Goal: Transaction & Acquisition: Purchase product/service

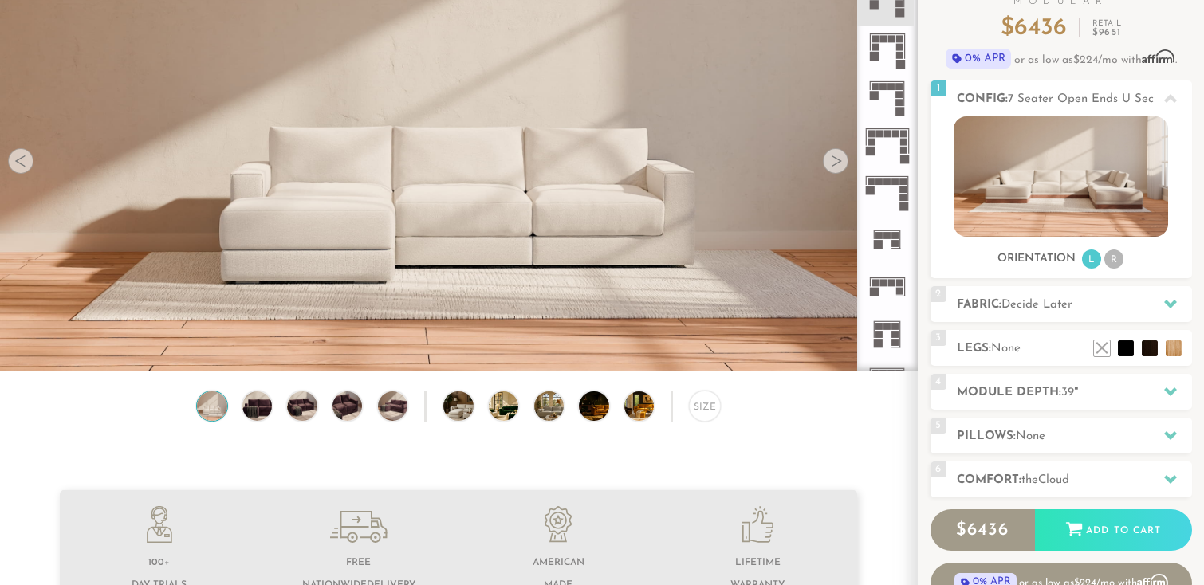
scroll to position [144, 0]
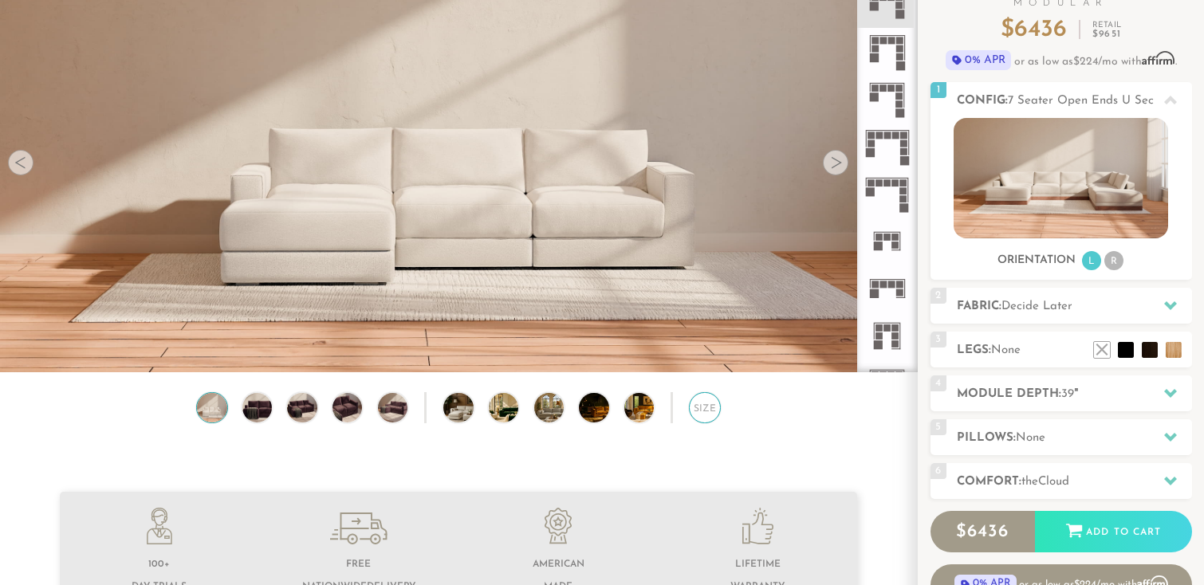
click at [703, 405] on div "Size" at bounding box center [704, 407] width 31 height 31
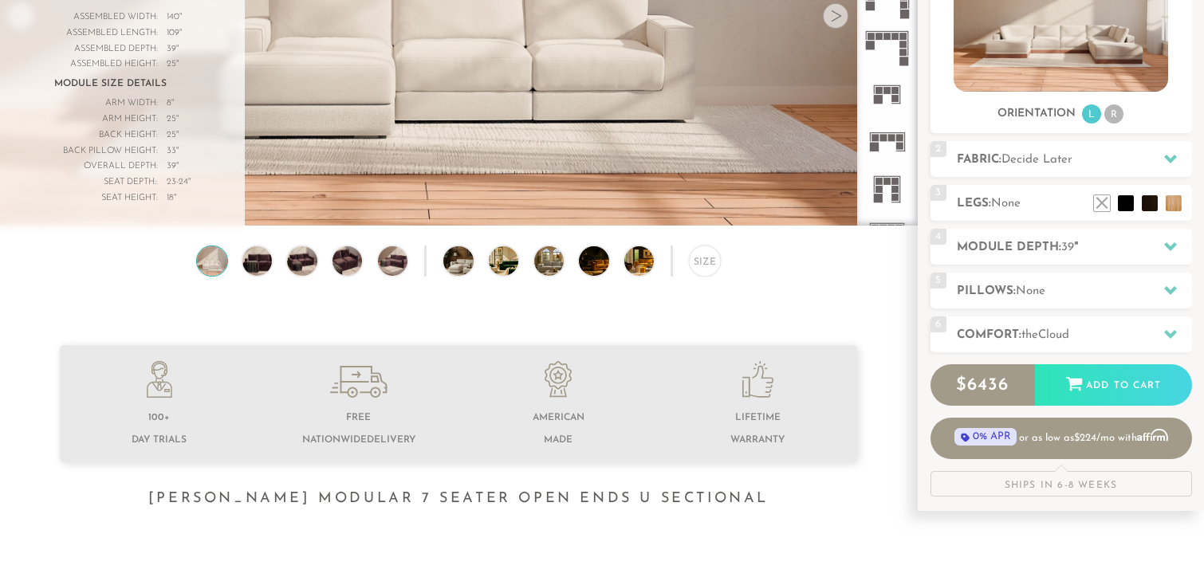
scroll to position [297, 0]
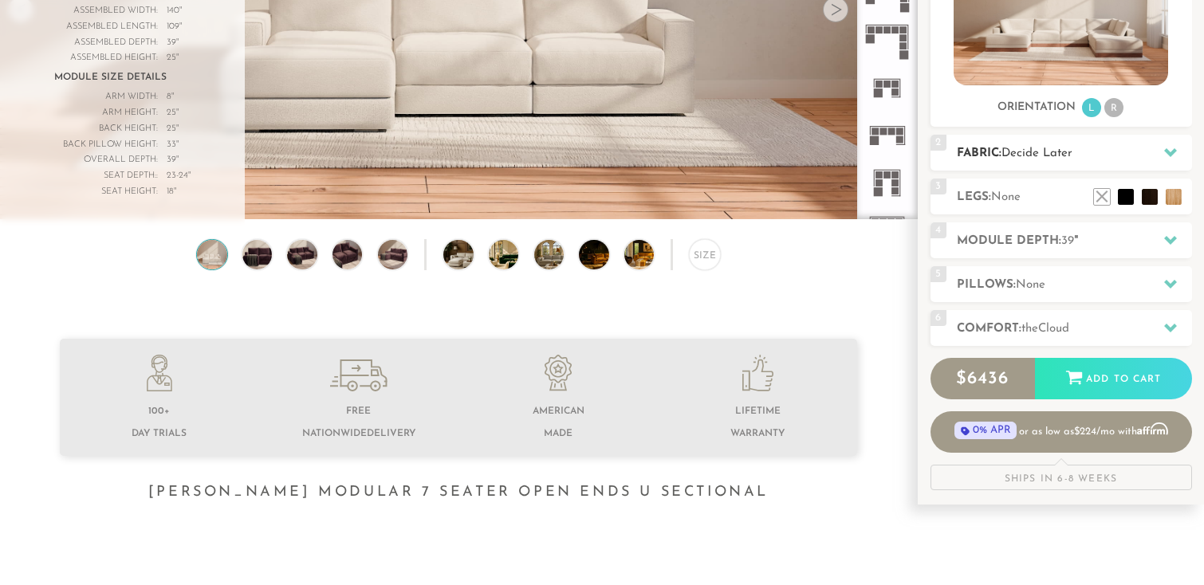
click at [979, 152] on h2 "Fabric: Decide Later" at bounding box center [1074, 153] width 235 height 18
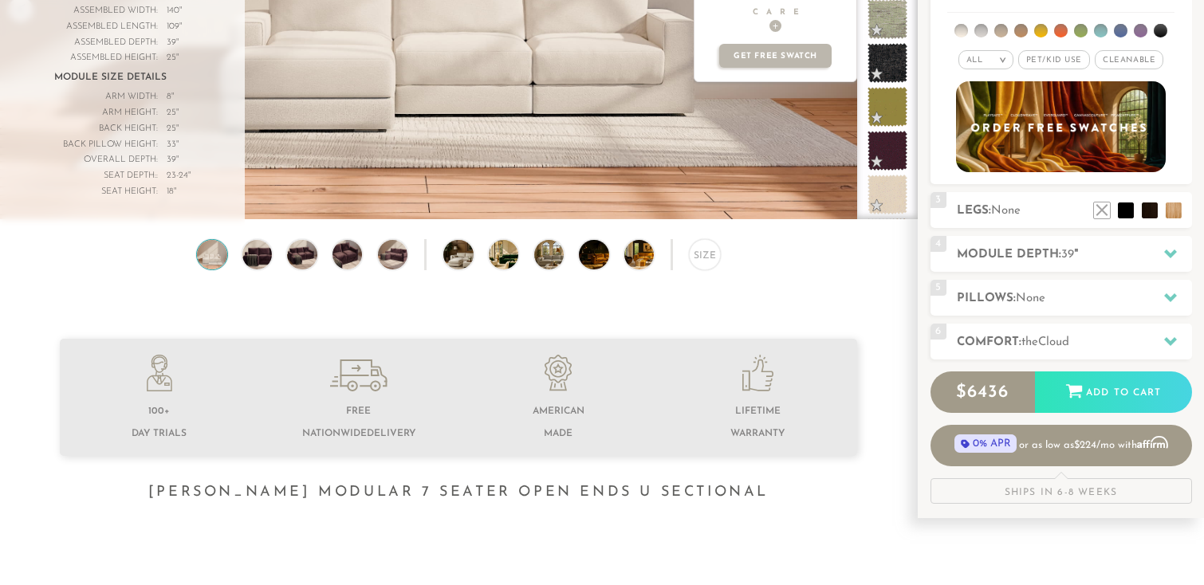
scroll to position [274, 0]
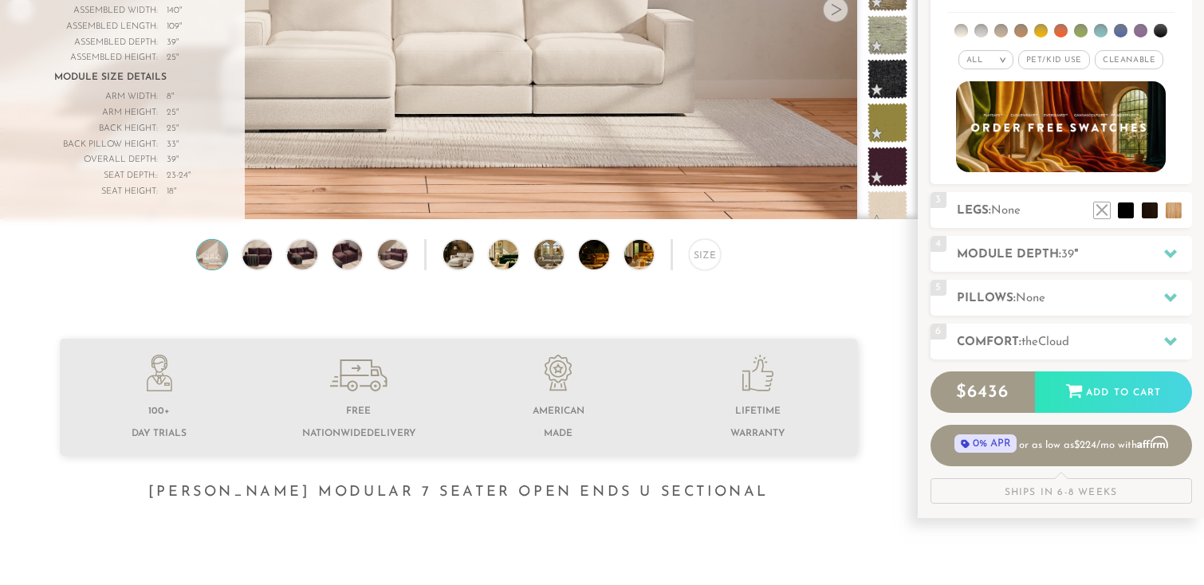
click at [1078, 32] on li at bounding box center [1081, 31] width 14 height 14
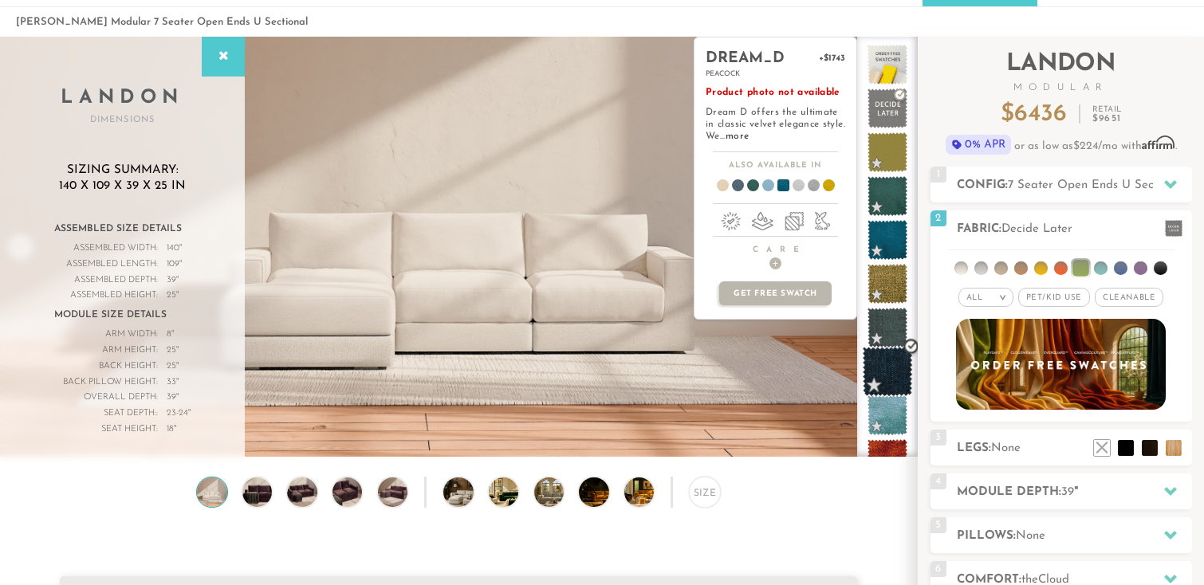
scroll to position [29, 0]
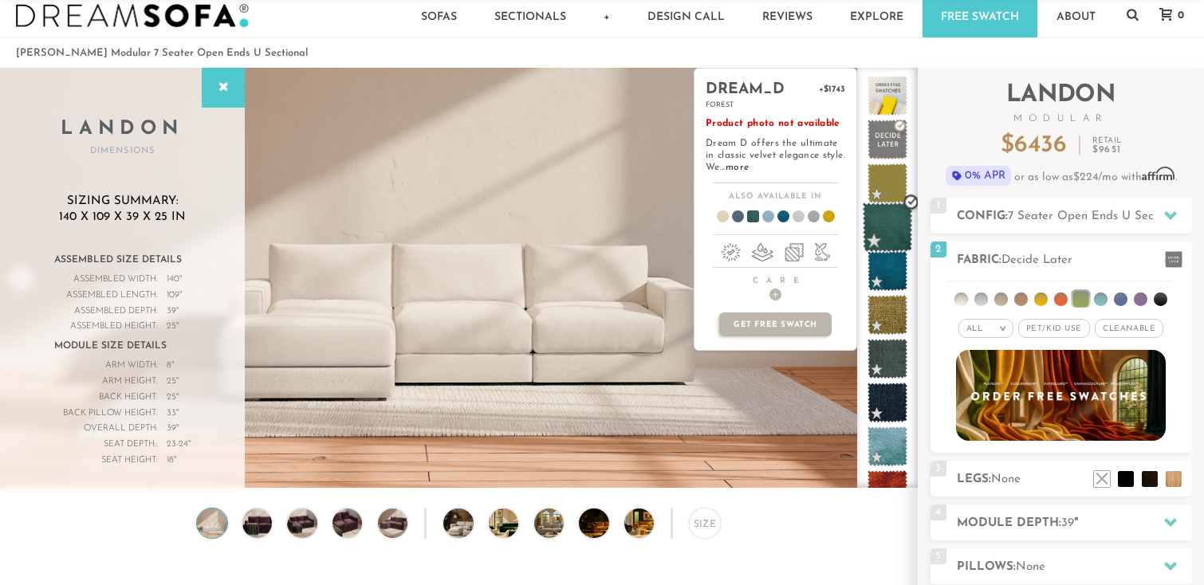
click at [884, 220] on span at bounding box center [887, 227] width 50 height 50
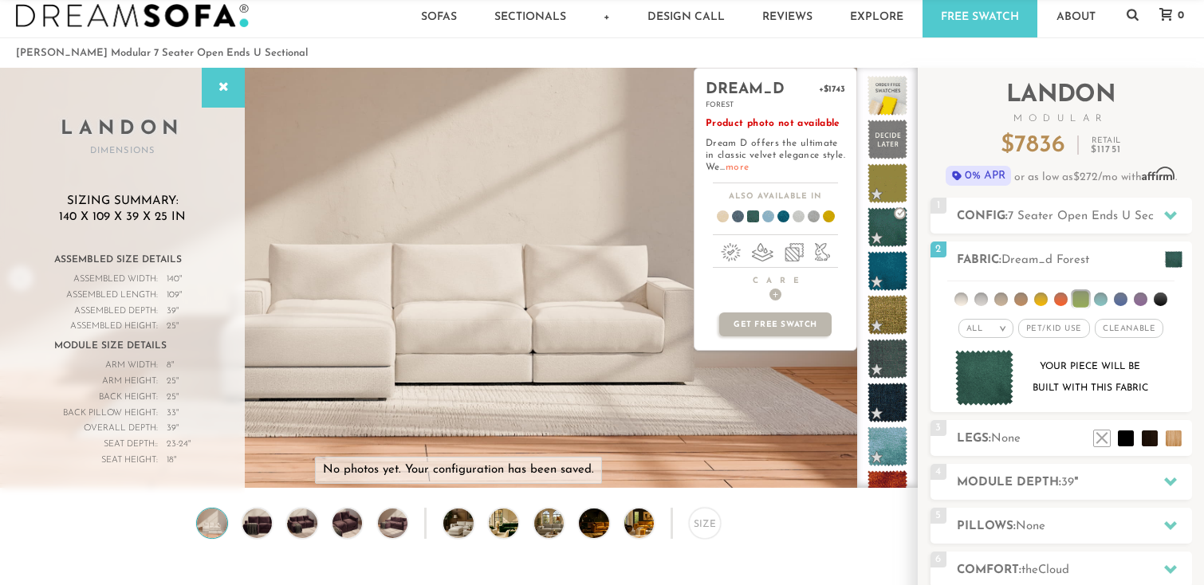
click at [748, 167] on link "more" at bounding box center [736, 168] width 23 height 10
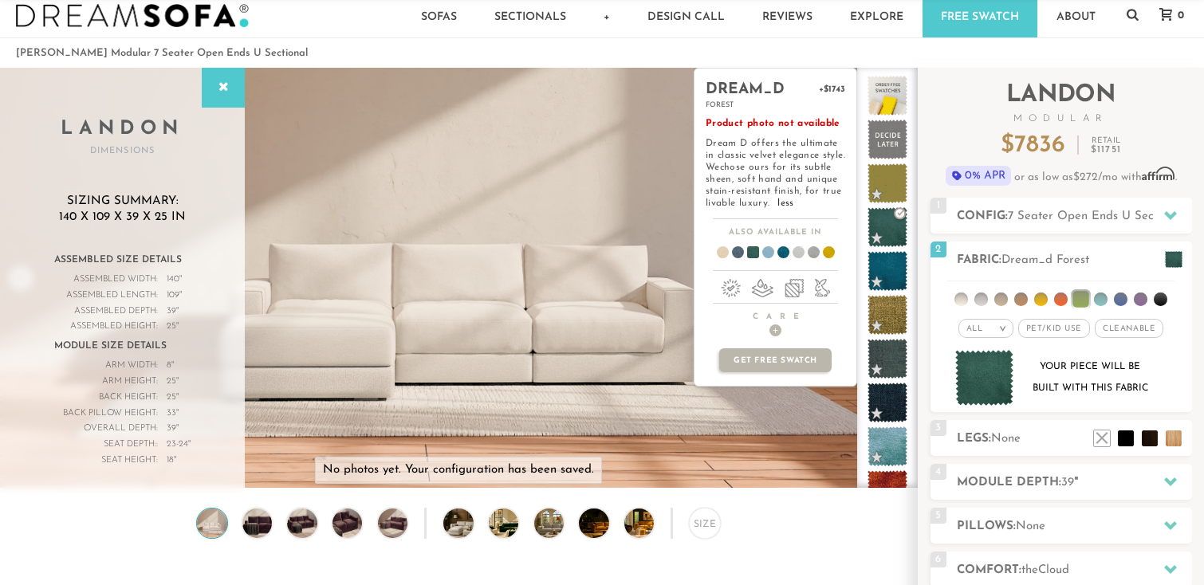
click at [752, 254] on span at bounding box center [746, 255] width 61 height 59
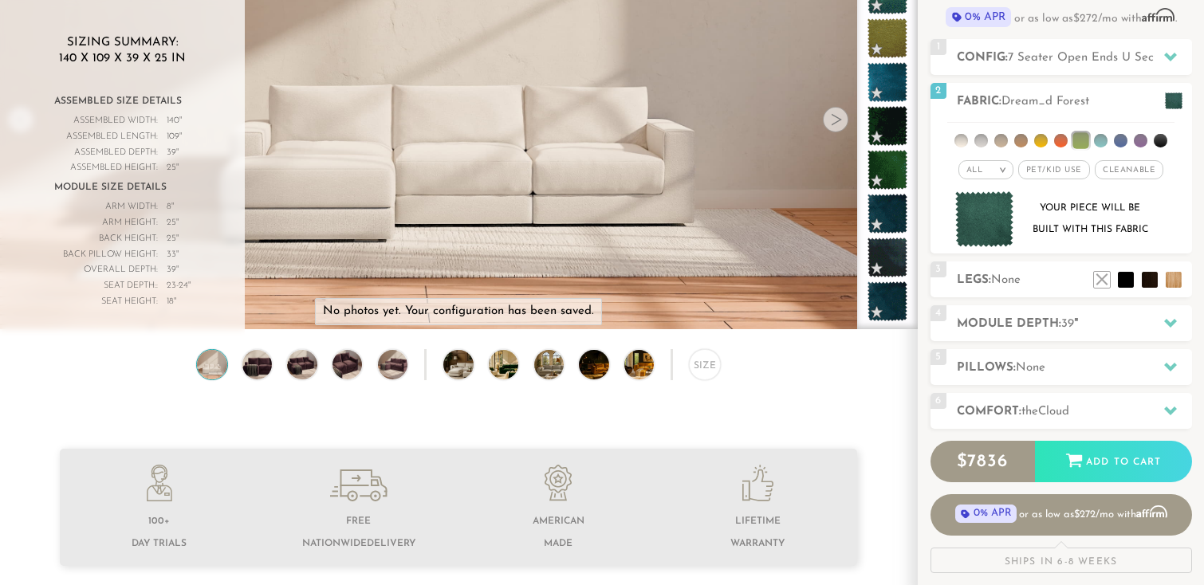
scroll to position [140, 0]
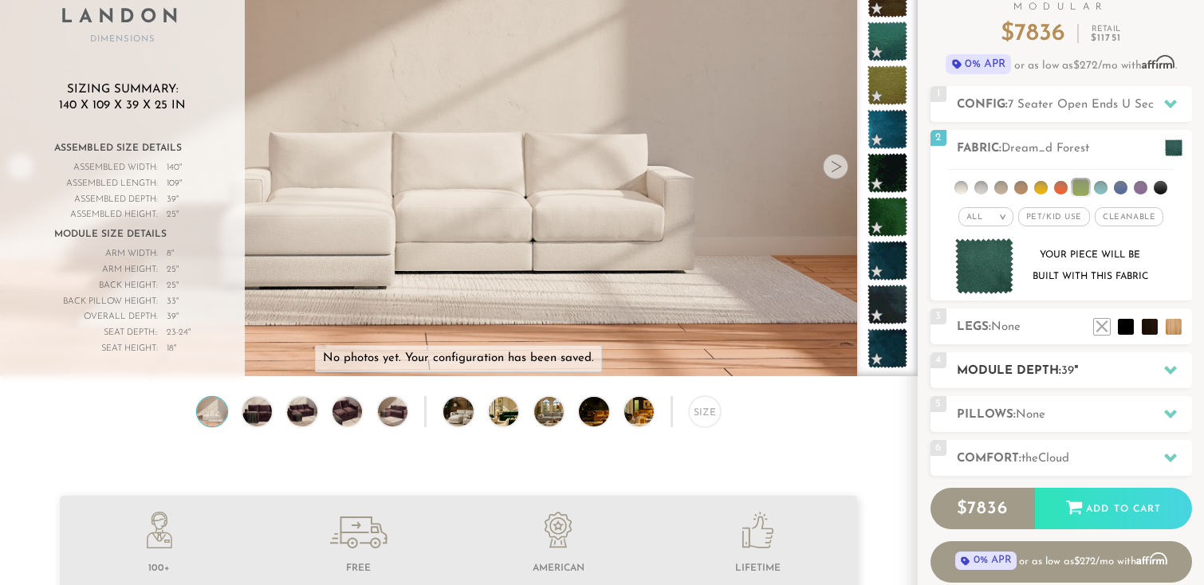
click at [1008, 365] on h2 "Module Depth: 39 "" at bounding box center [1074, 371] width 235 height 18
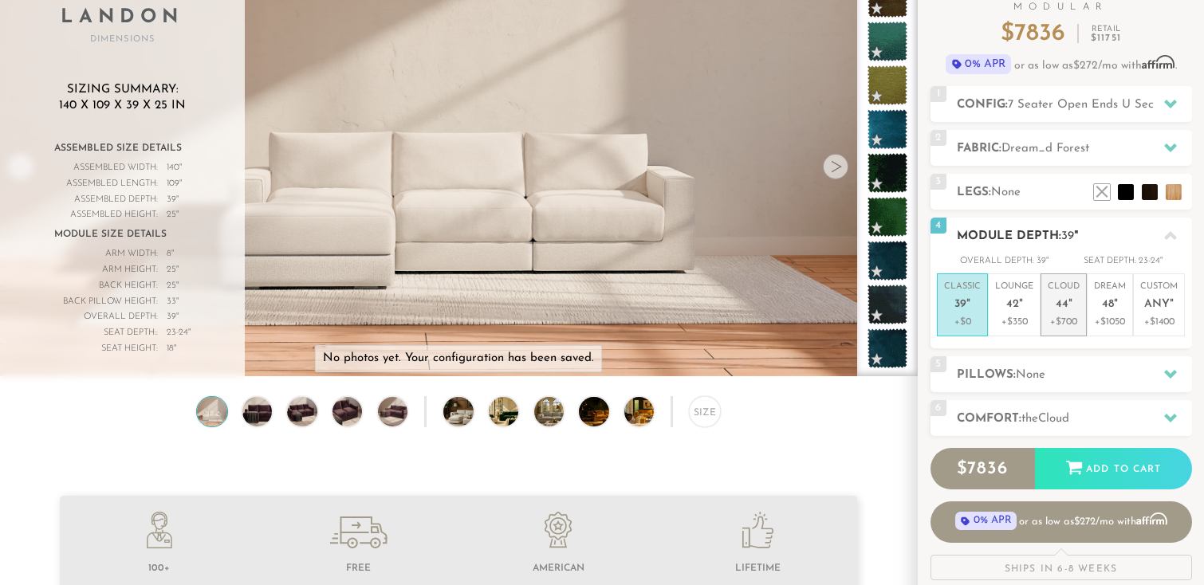
click at [1068, 299] on em """ at bounding box center [1070, 305] width 4 height 14
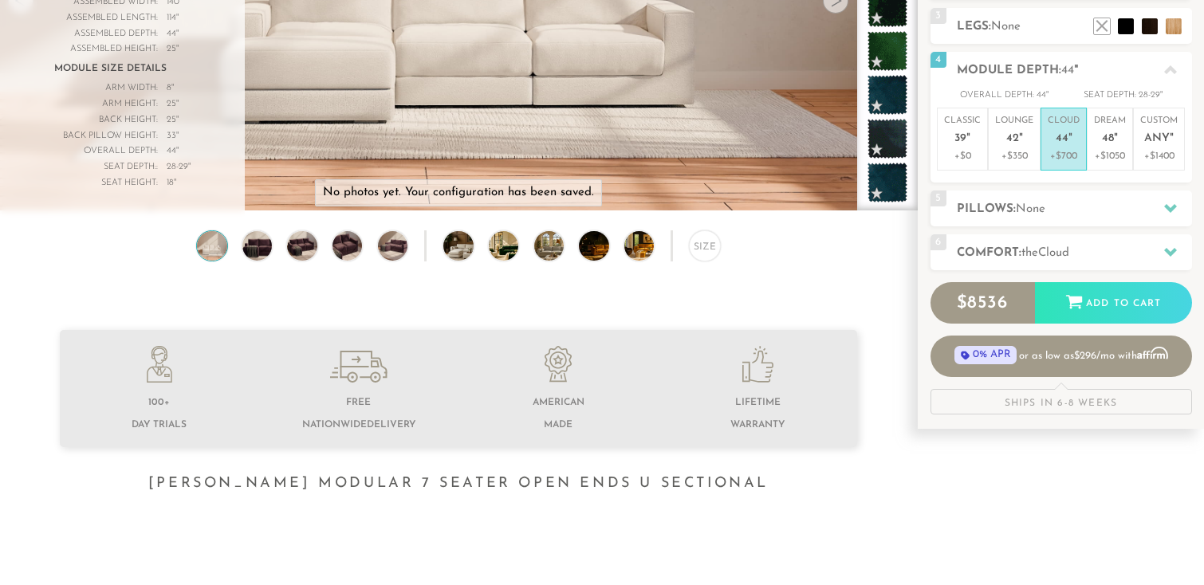
scroll to position [299, 0]
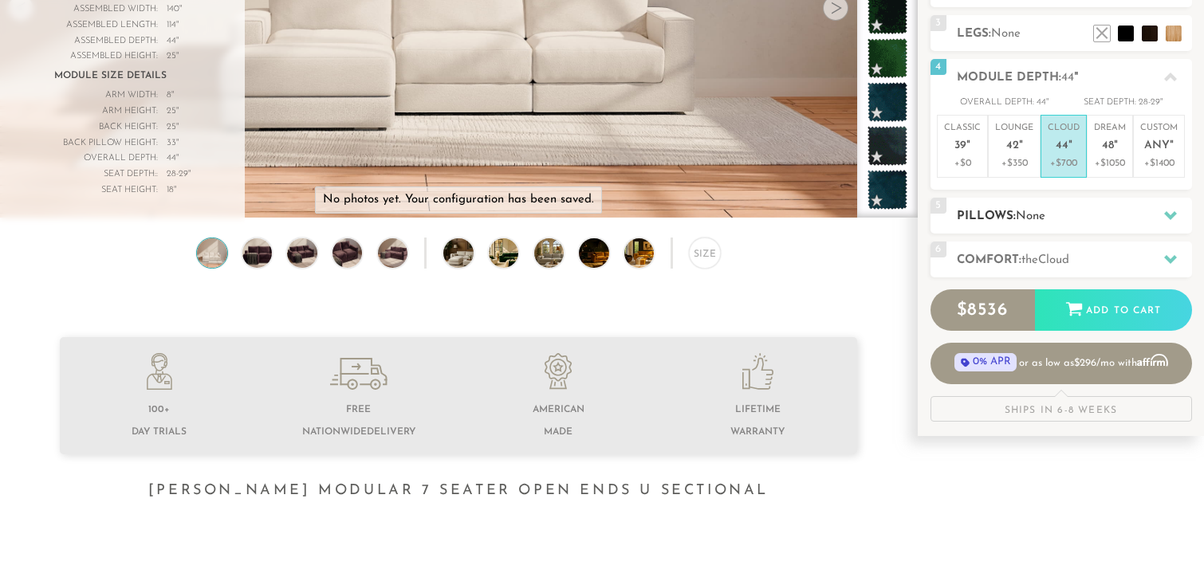
click at [1146, 220] on h2 "Pillows: None" at bounding box center [1074, 216] width 235 height 18
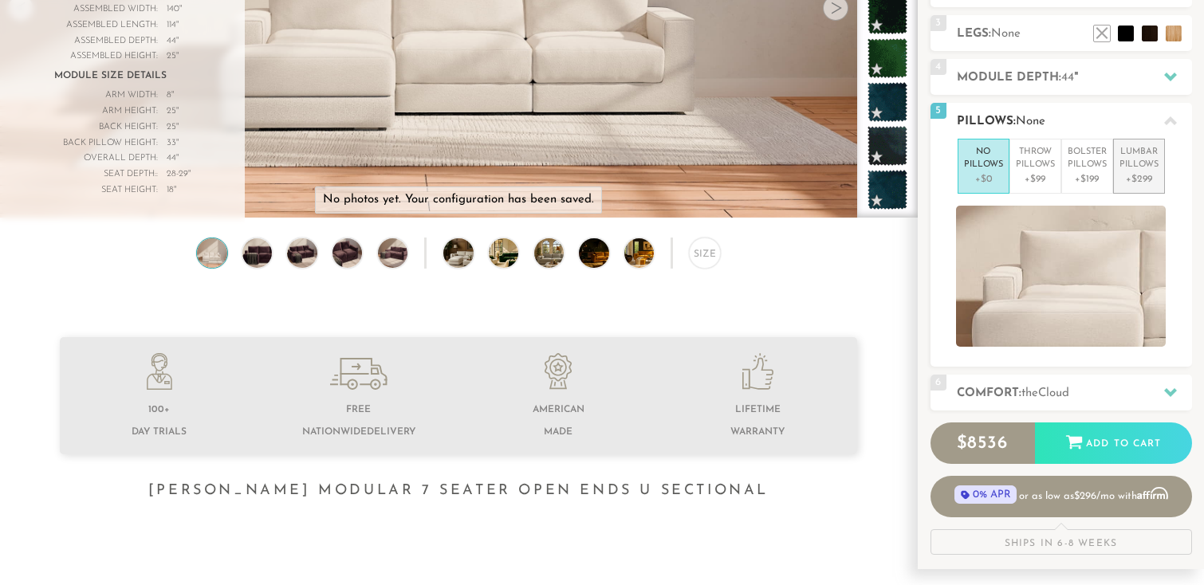
click at [1139, 167] on p "Lumbar Pillows" at bounding box center [1138, 159] width 39 height 26
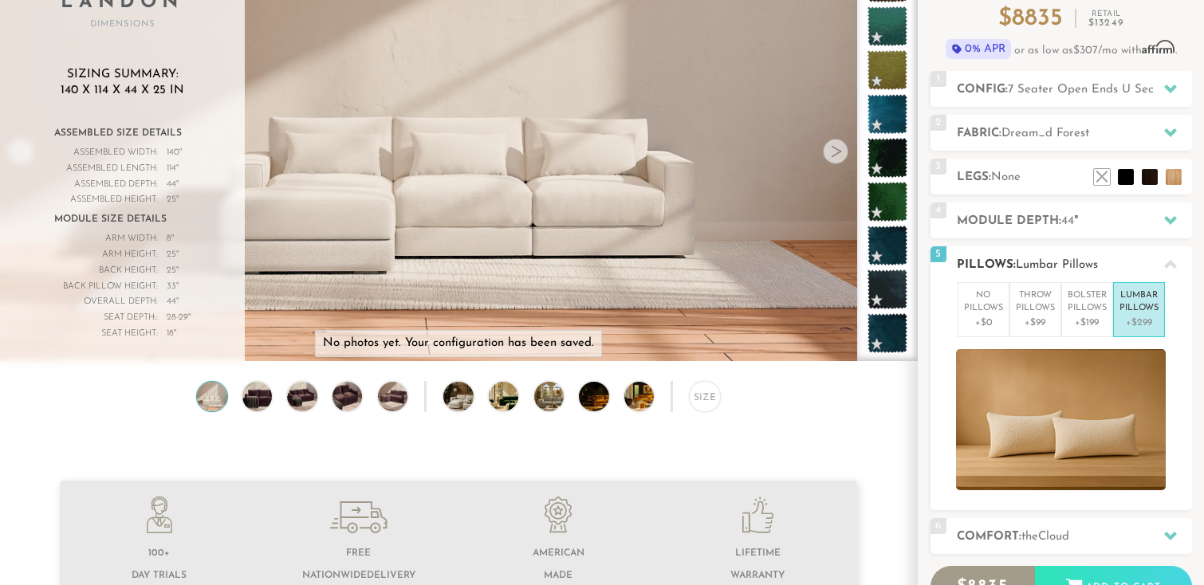
scroll to position [149, 0]
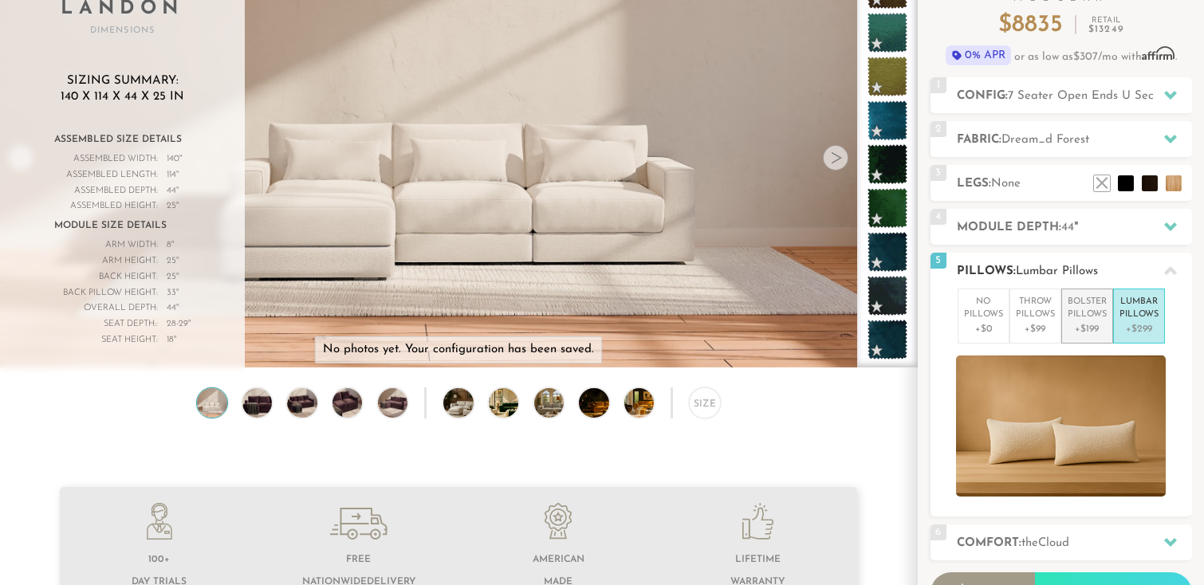
click at [1085, 302] on p "Bolster Pillows" at bounding box center [1086, 309] width 39 height 26
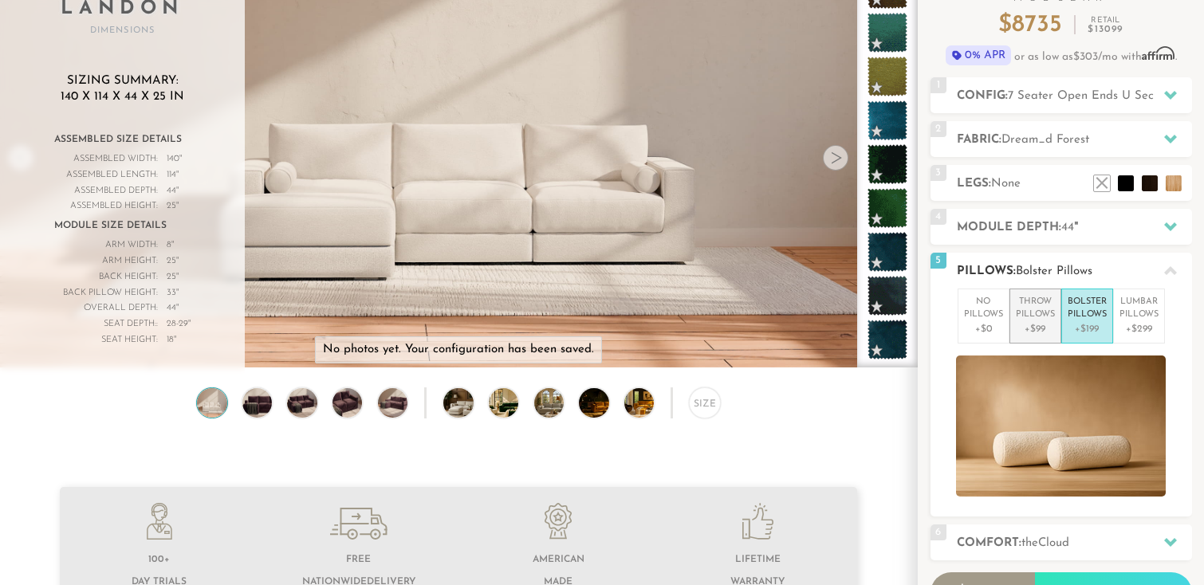
click at [1031, 324] on p "+$99" at bounding box center [1034, 329] width 39 height 14
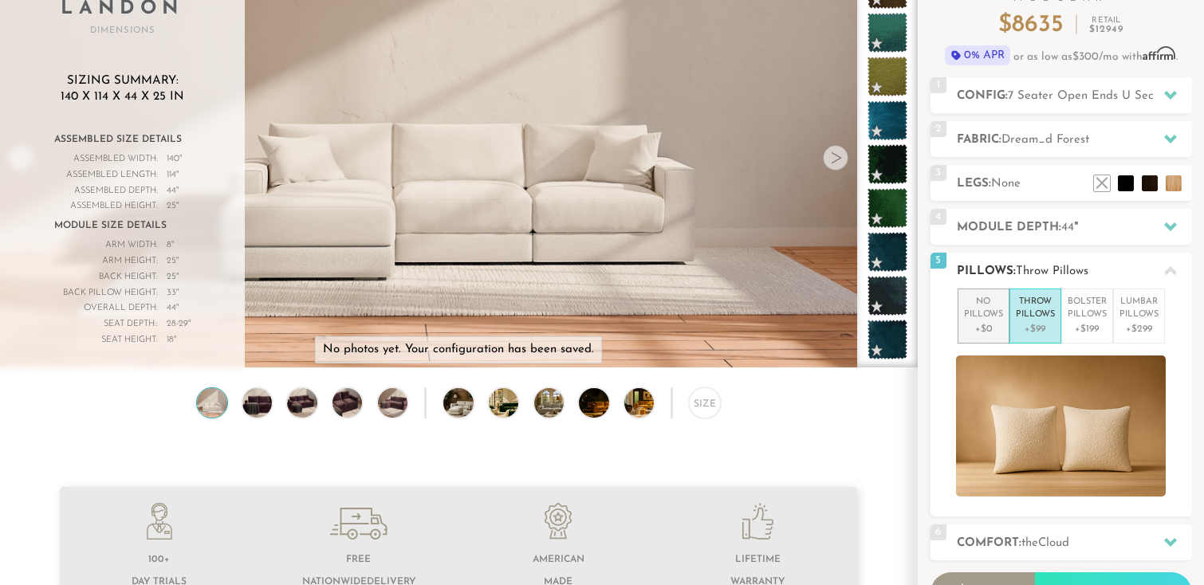
click at [983, 320] on p "No Pillows" at bounding box center [983, 309] width 39 height 26
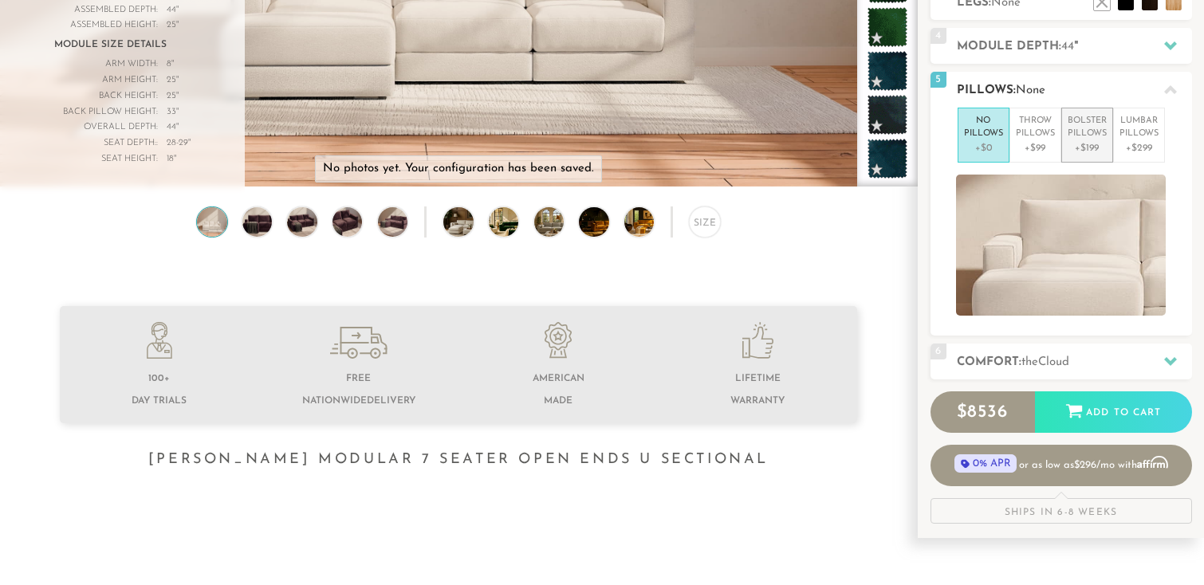
scroll to position [332, 0]
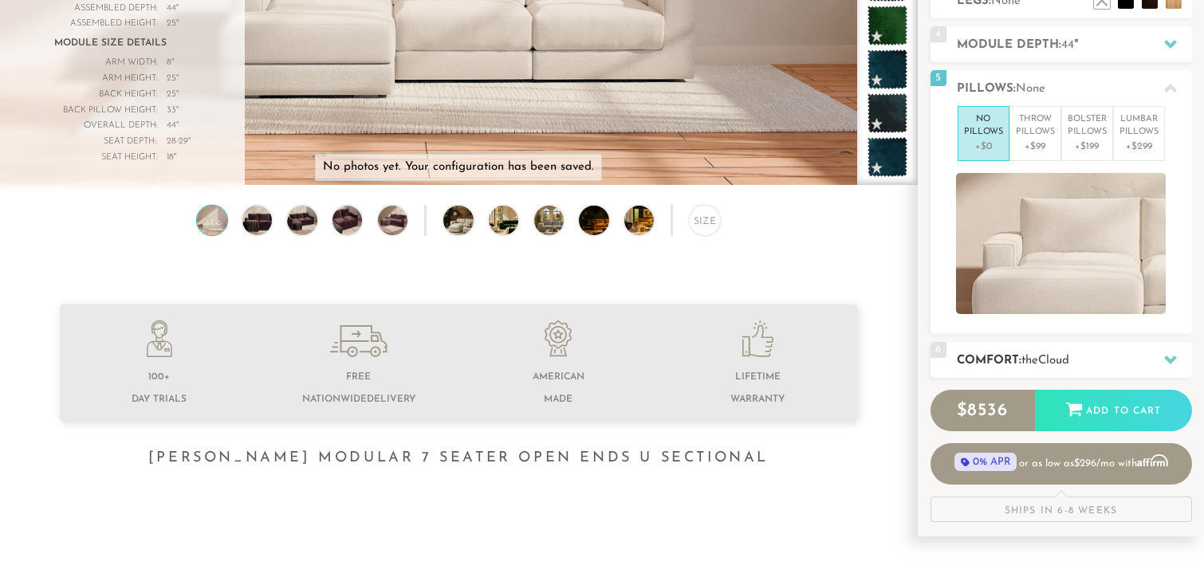
click at [1078, 353] on h2 "Comfort: the Cloud" at bounding box center [1074, 361] width 235 height 18
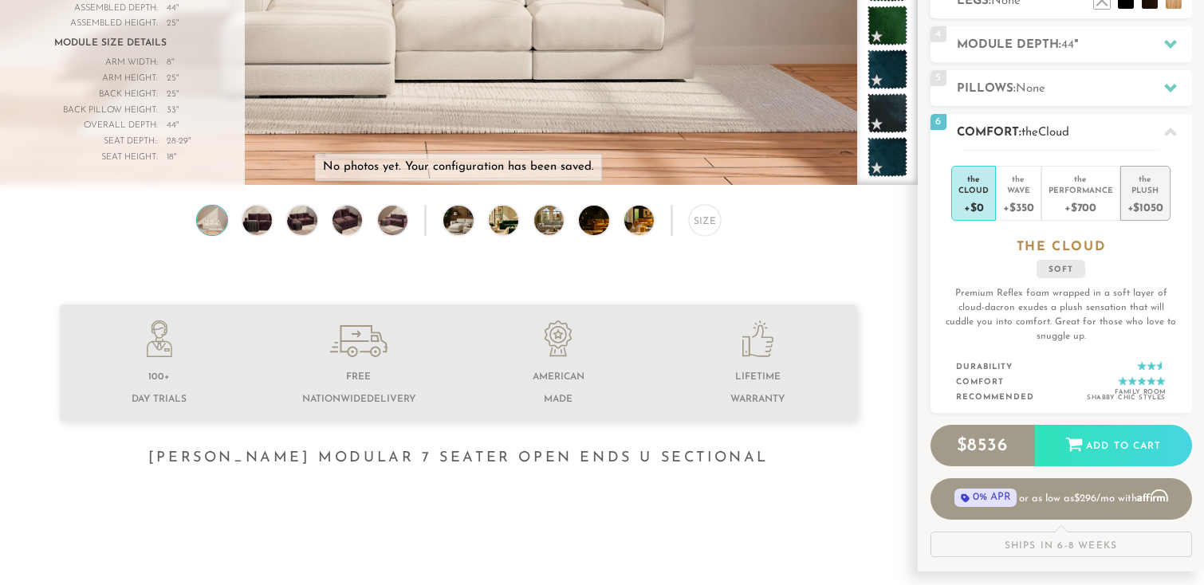
click at [1142, 191] on div "Plush" at bounding box center [1145, 189] width 36 height 11
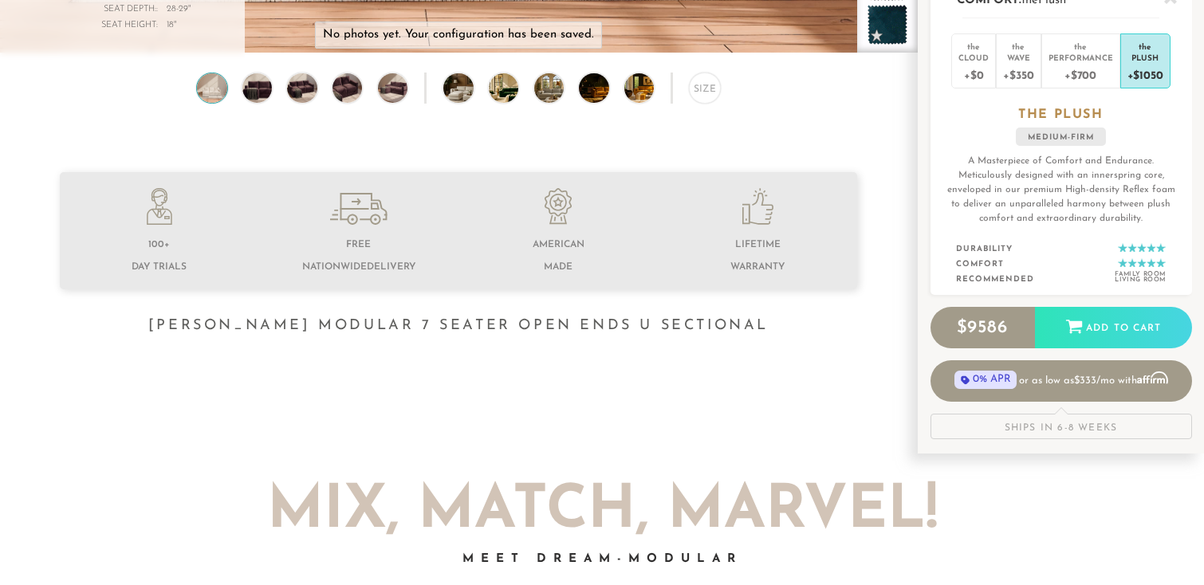
scroll to position [466, 0]
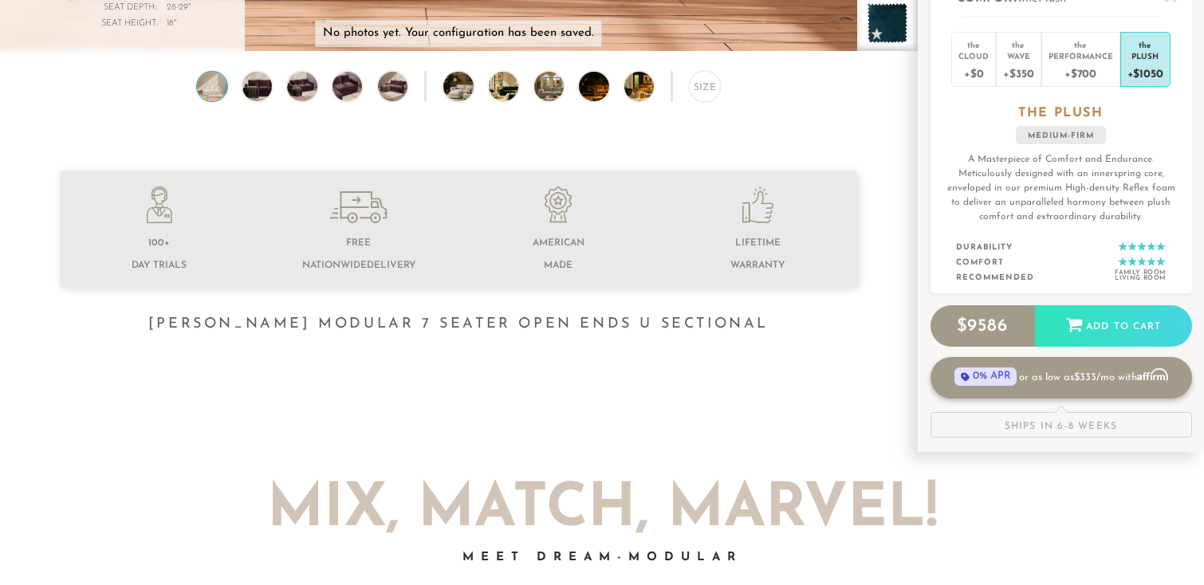
click at [1074, 381] on link "0% APR or as low as $333 /mo with Affirm" at bounding box center [1060, 377] width 261 height 41
click at [1101, 380] on link "Pay $1,586.00 today, then $273 /mo with Affirm" at bounding box center [1060, 377] width 261 height 41
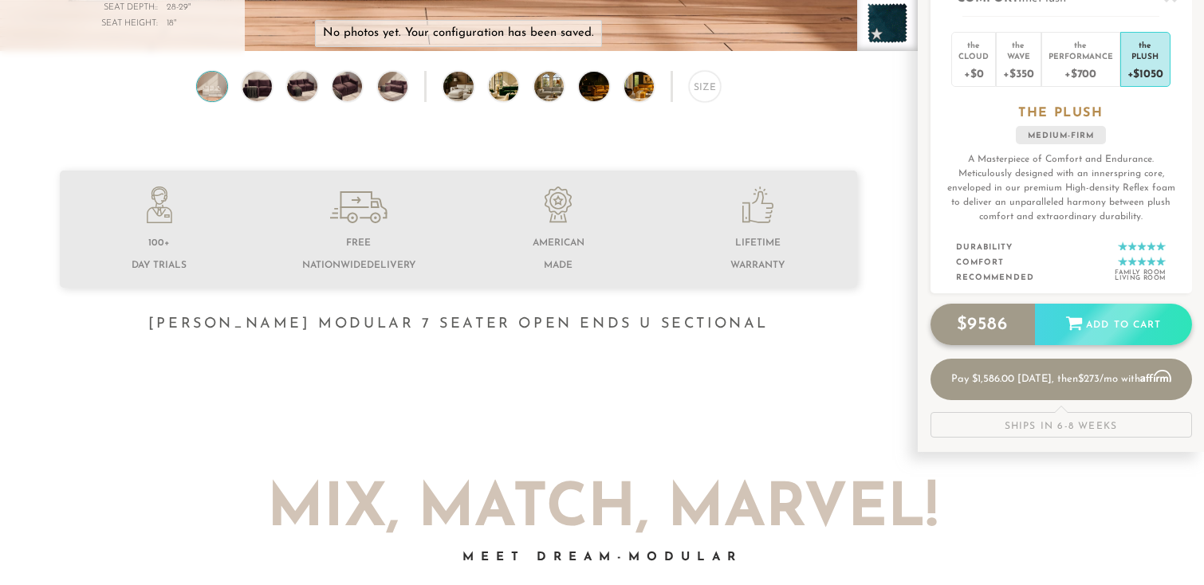
click at [1106, 332] on div "Add to Cart" at bounding box center [1113, 325] width 157 height 43
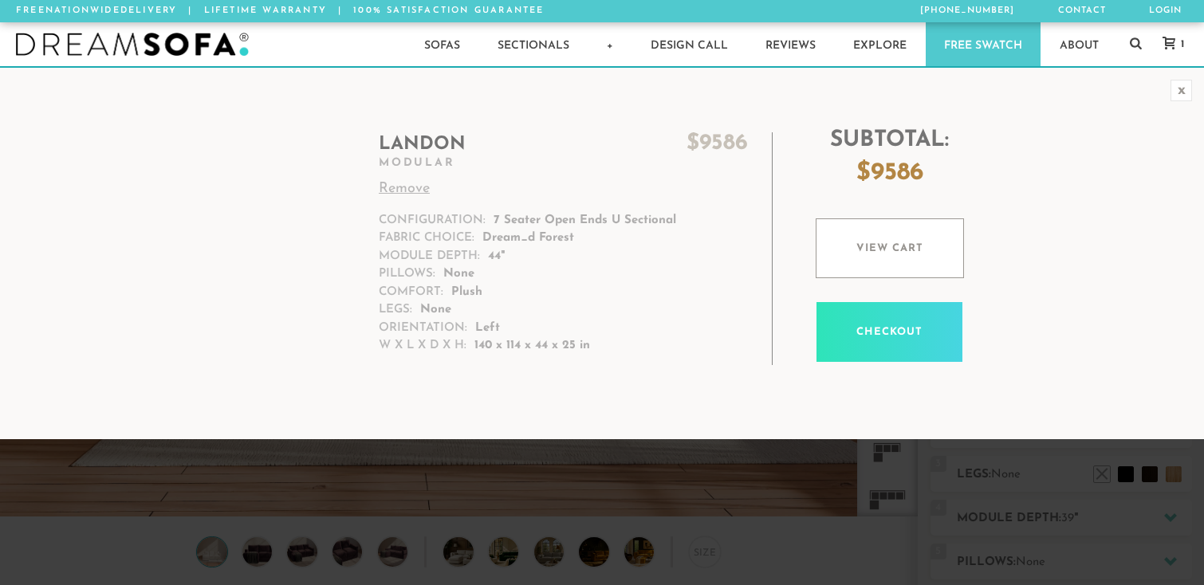
scroll to position [17705, 1204]
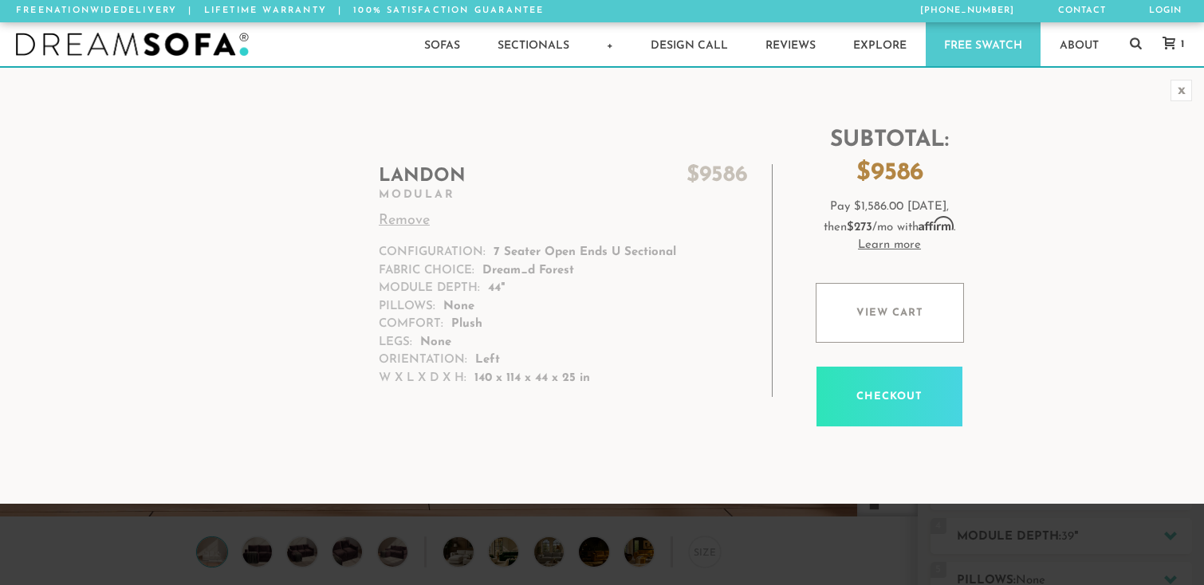
click at [891, 401] on link "Checkout" at bounding box center [889, 397] width 146 height 60
